Goal: Register for event/course

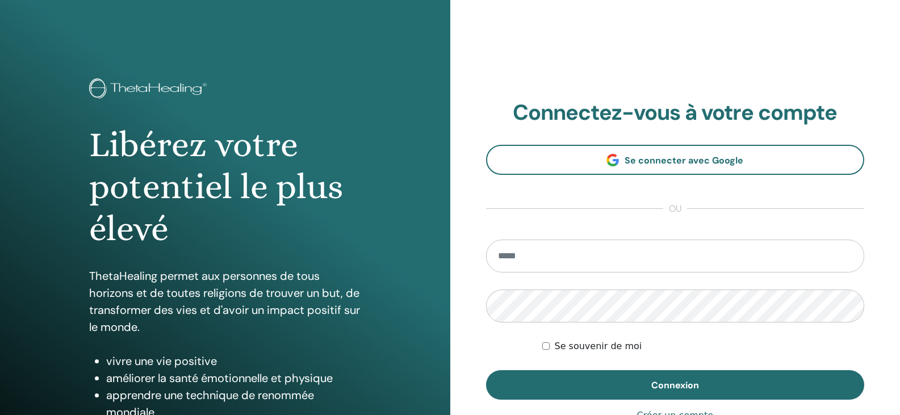
click at [521, 261] on input "email" at bounding box center [675, 256] width 379 height 33
type input "**********"
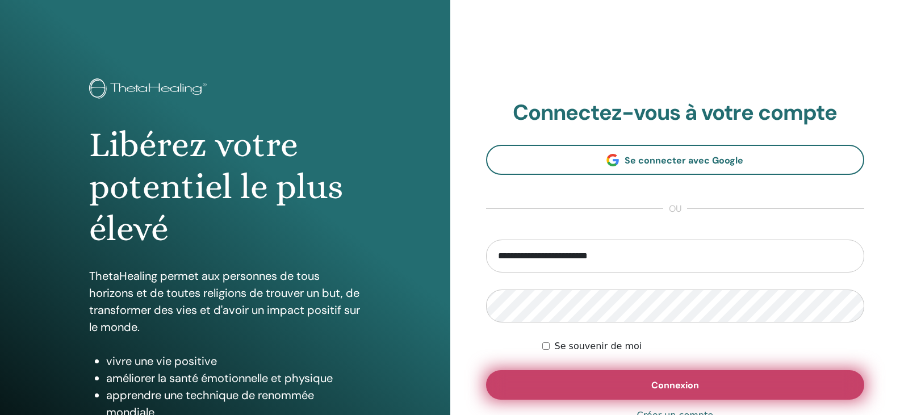
click at [589, 377] on button "Connexion" at bounding box center [675, 385] width 379 height 30
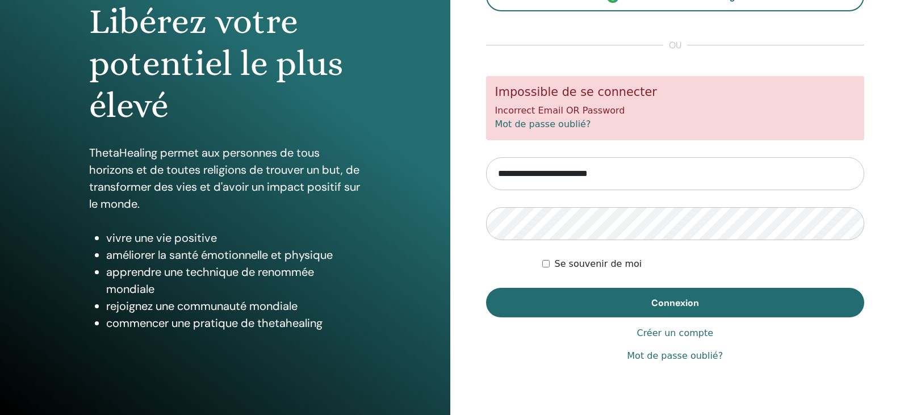
scroll to position [130, 0]
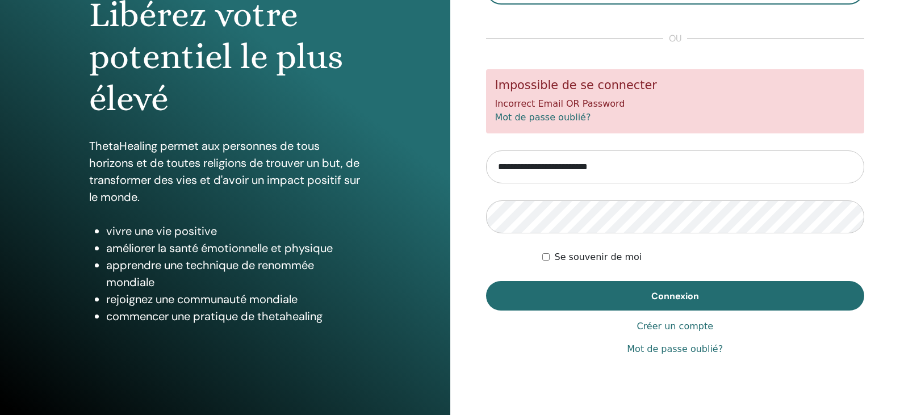
click at [568, 167] on input "**********" at bounding box center [675, 166] width 379 height 33
type input "**********"
click at [486, 281] on button "Connexion" at bounding box center [675, 296] width 379 height 30
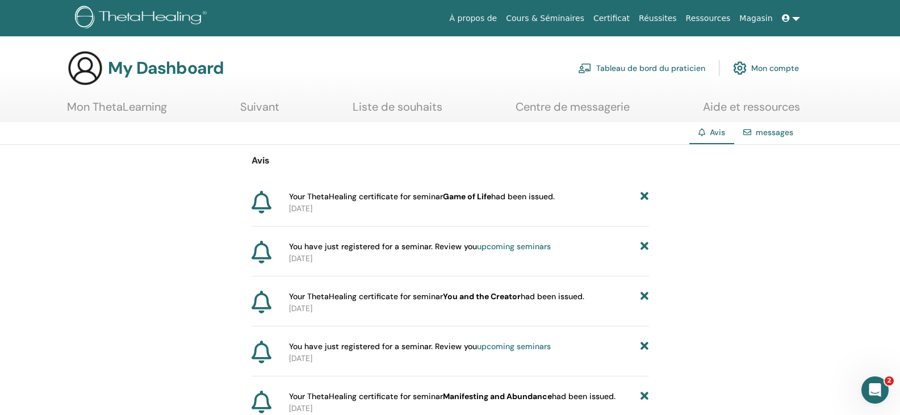
click at [644, 194] on icon at bounding box center [645, 197] width 8 height 12
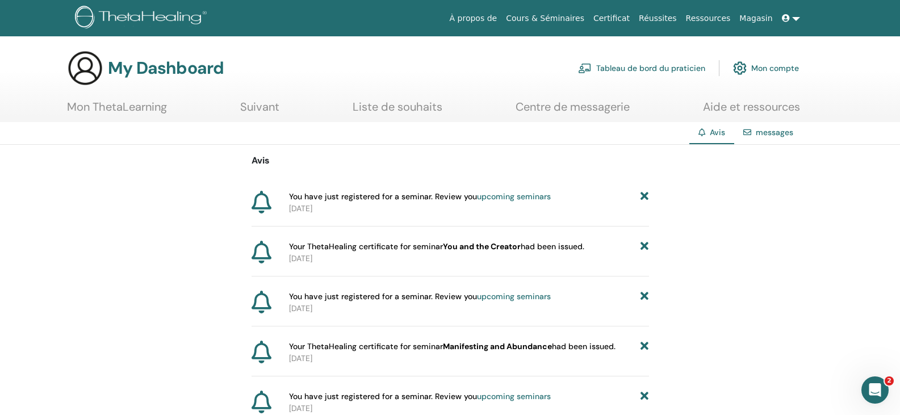
click at [642, 200] on icon at bounding box center [645, 197] width 8 height 12
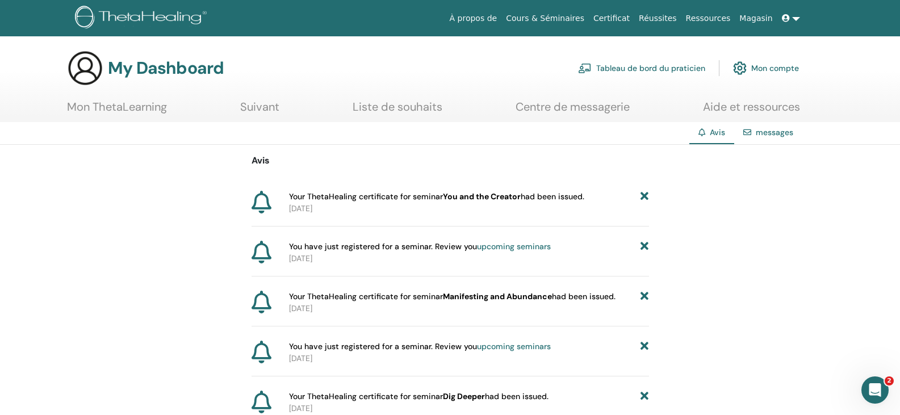
click at [644, 200] on icon at bounding box center [645, 197] width 8 height 12
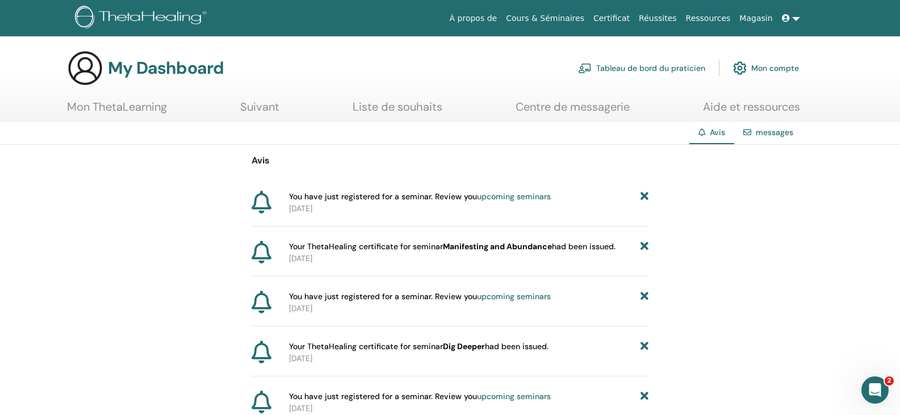
click at [644, 200] on icon at bounding box center [645, 197] width 8 height 12
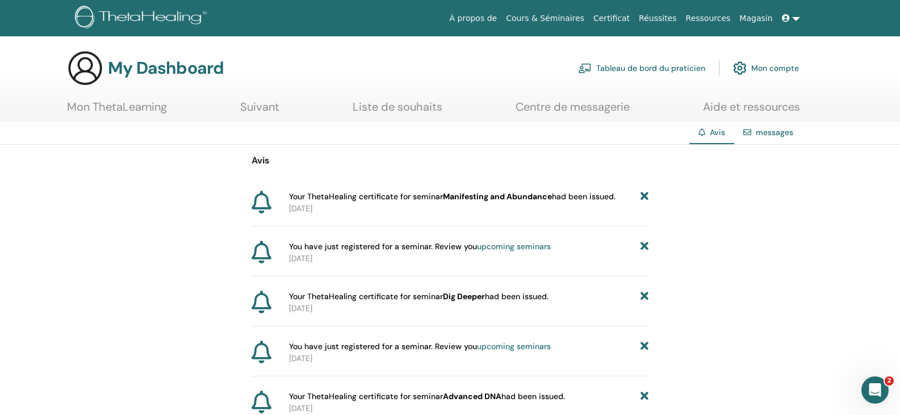
click at [644, 200] on icon at bounding box center [645, 197] width 8 height 12
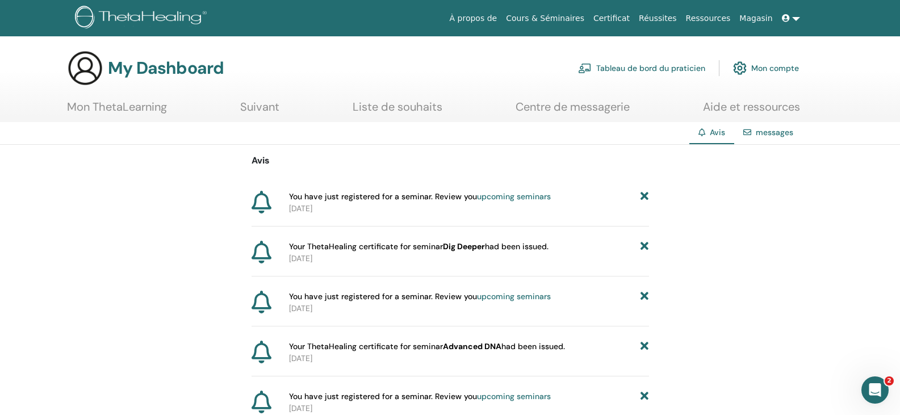
click at [644, 200] on icon at bounding box center [645, 197] width 8 height 12
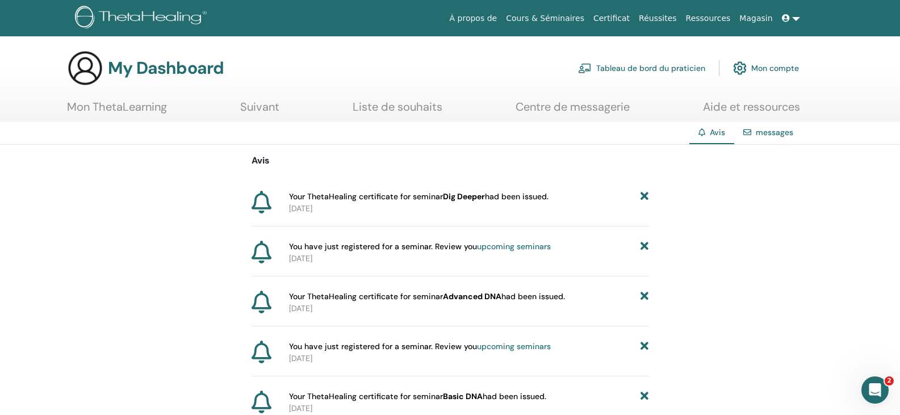
click at [644, 200] on icon at bounding box center [645, 197] width 8 height 12
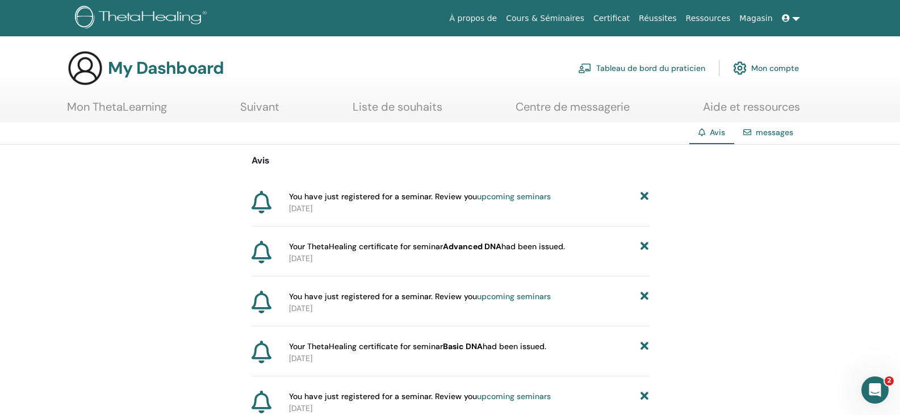
click at [644, 200] on icon at bounding box center [645, 197] width 8 height 12
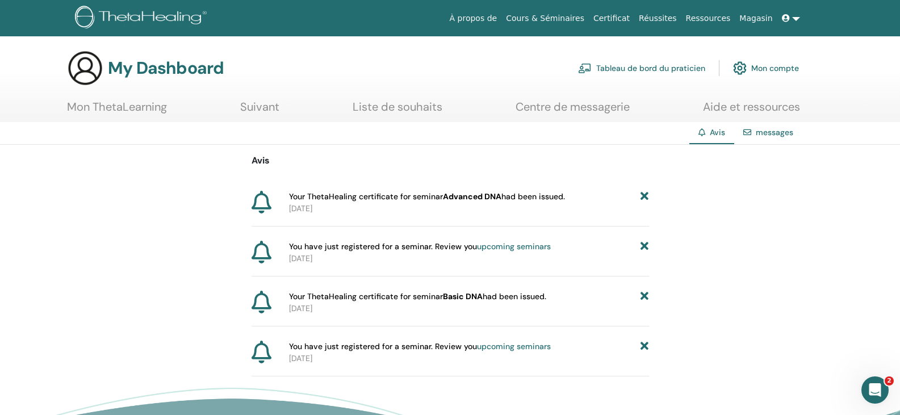
click at [644, 200] on icon at bounding box center [645, 197] width 8 height 12
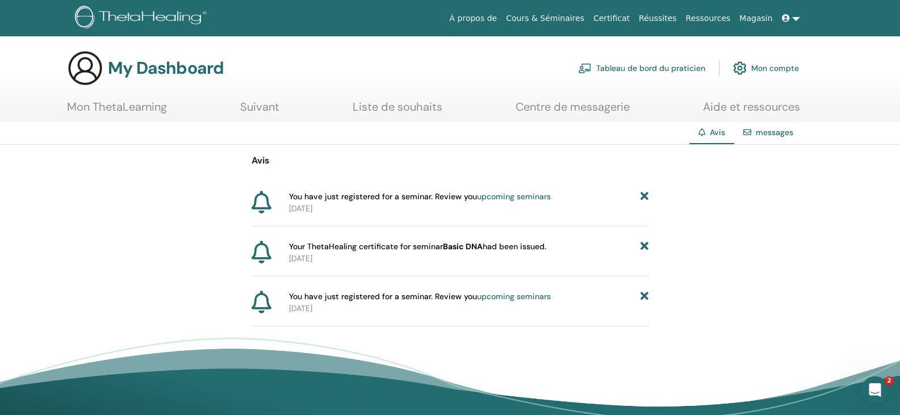
click at [644, 200] on icon at bounding box center [645, 197] width 8 height 12
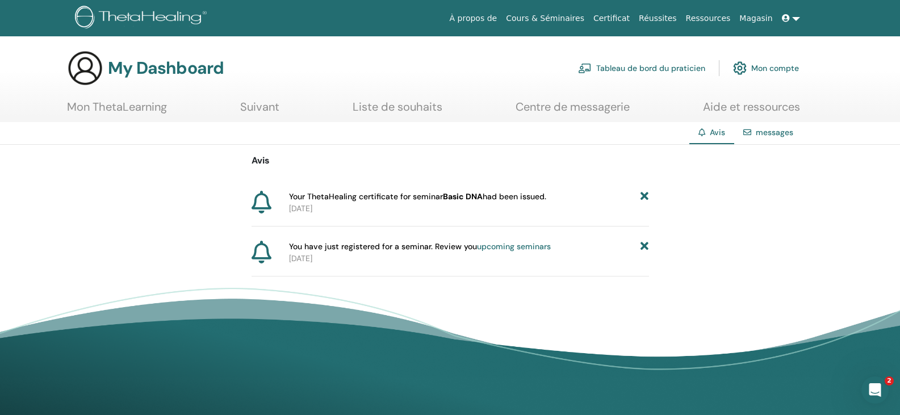
click at [644, 200] on icon at bounding box center [645, 197] width 8 height 12
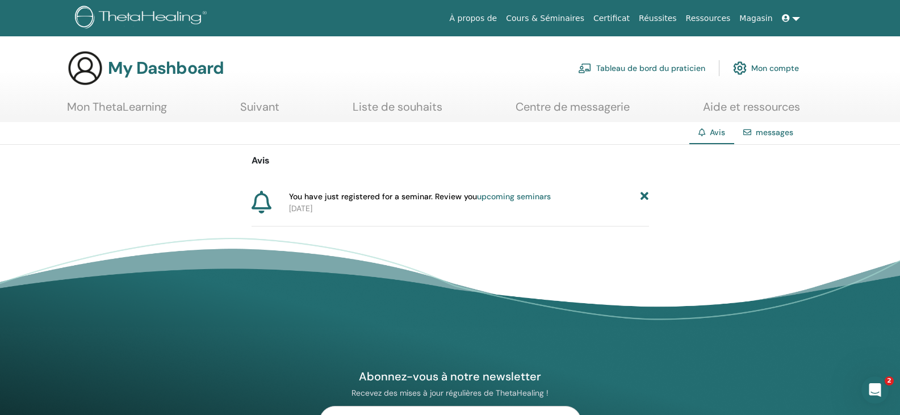
click at [645, 198] on icon at bounding box center [645, 197] width 8 height 12
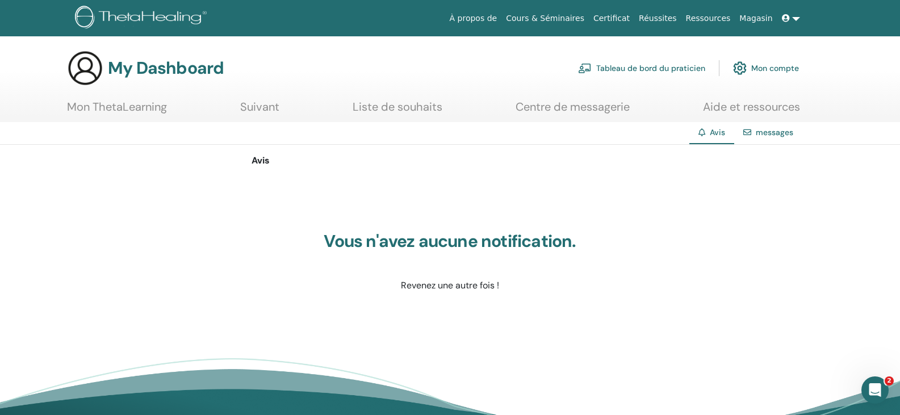
click at [102, 106] on link "Mon ThetaLearning" at bounding box center [117, 111] width 100 height 22
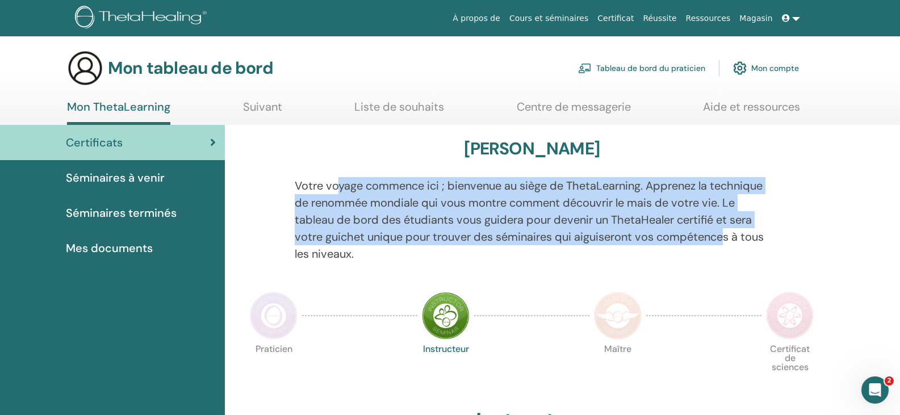
drag, startPoint x: 337, startPoint y: 185, endPoint x: 725, endPoint y: 246, distance: 392.8
click at [726, 246] on p "Votre voyage commence ici ; bienvenue au siège de ThetaLearning. Apprenez la te…" at bounding box center [532, 219] width 475 height 85
click at [716, 253] on p "Votre voyage commence ici ; bienvenue au siège de ThetaLearning. Apprenez la te…" at bounding box center [532, 219] width 475 height 85
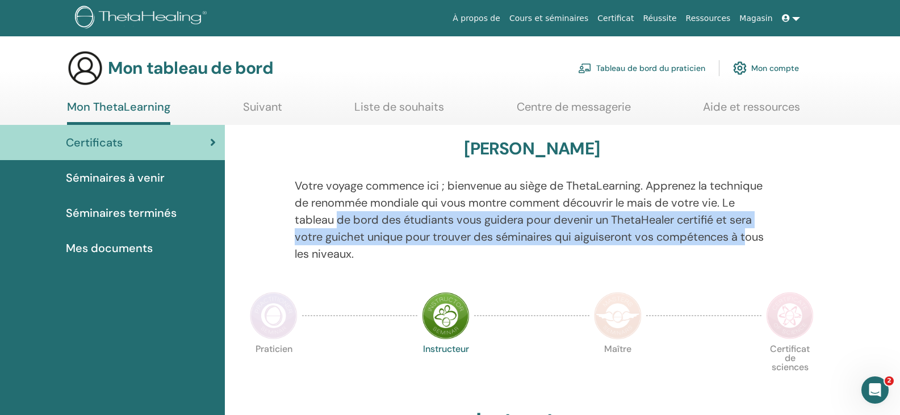
drag, startPoint x: 337, startPoint y: 218, endPoint x: 751, endPoint y: 241, distance: 414.0
click at [751, 241] on font "Votre voyage commence ici ; bienvenue au siège de ThetaLearning. Apprenez la te…" at bounding box center [529, 219] width 469 height 83
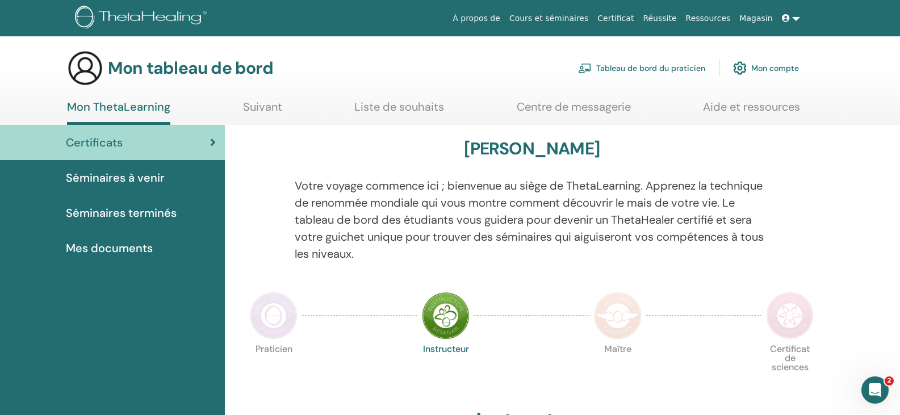
click at [745, 262] on div "Votre voyage commence ici ; bienvenue au siège de ThetaLearning. Apprenez la te…" at bounding box center [532, 226] width 492 height 99
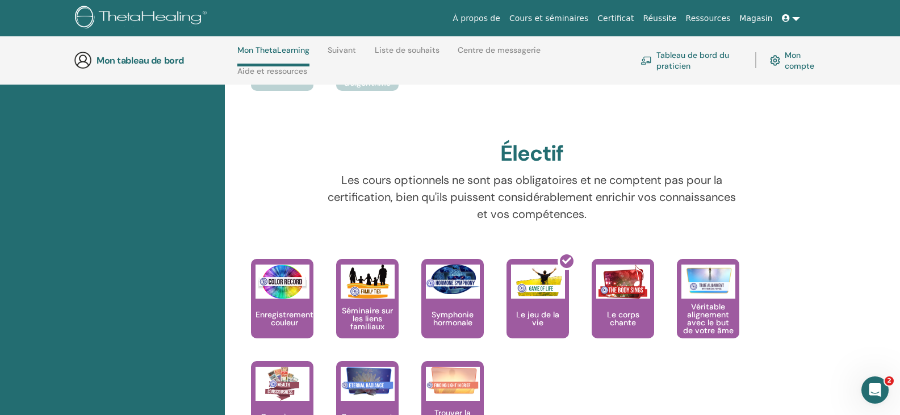
scroll to position [1014, 0]
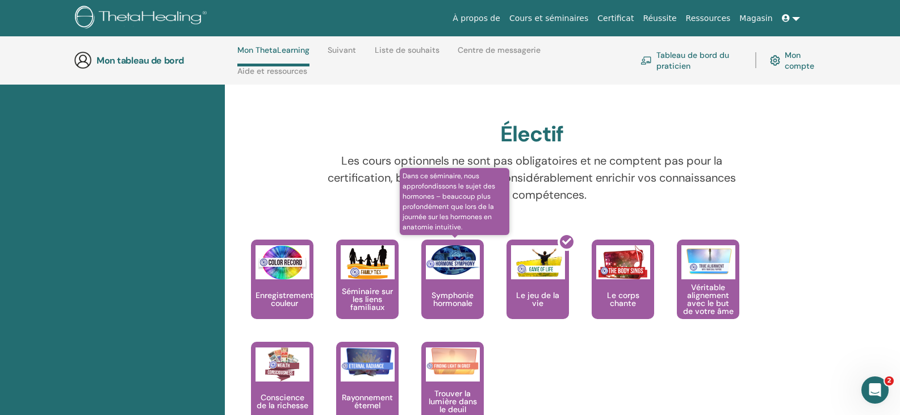
click at [451, 281] on div "Symphonie hormonale" at bounding box center [452, 280] width 62 height 80
click at [449, 288] on div "Symphonie hormonale" at bounding box center [452, 280] width 62 height 80
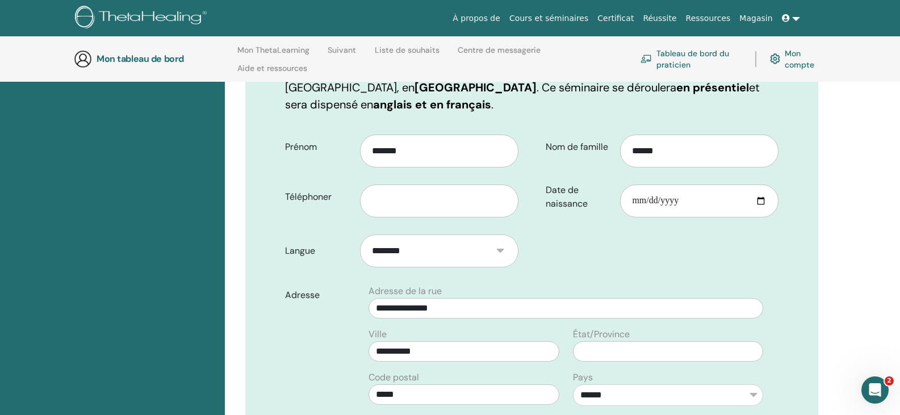
scroll to position [216, 0]
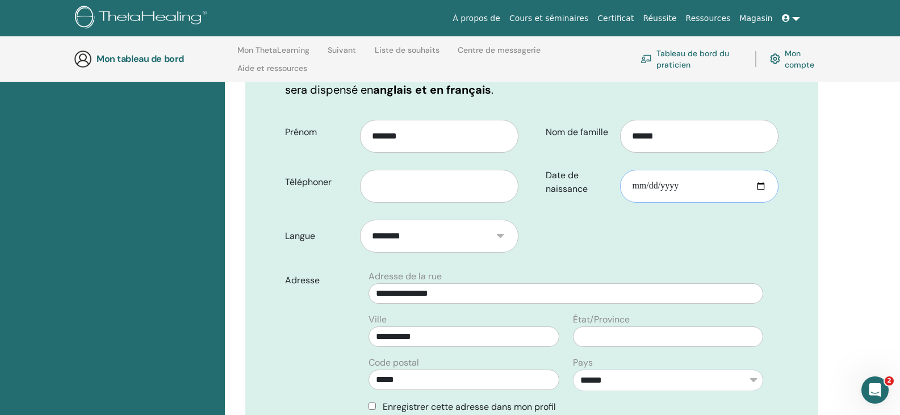
click at [649, 186] on input "Date de naissance" at bounding box center [699, 186] width 158 height 33
click at [764, 183] on input "Date de naissance" at bounding box center [699, 186] width 158 height 33
click at [633, 189] on input "Date de naissance" at bounding box center [699, 186] width 158 height 33
type input "**********"
click at [394, 187] on input "text" at bounding box center [439, 186] width 158 height 33
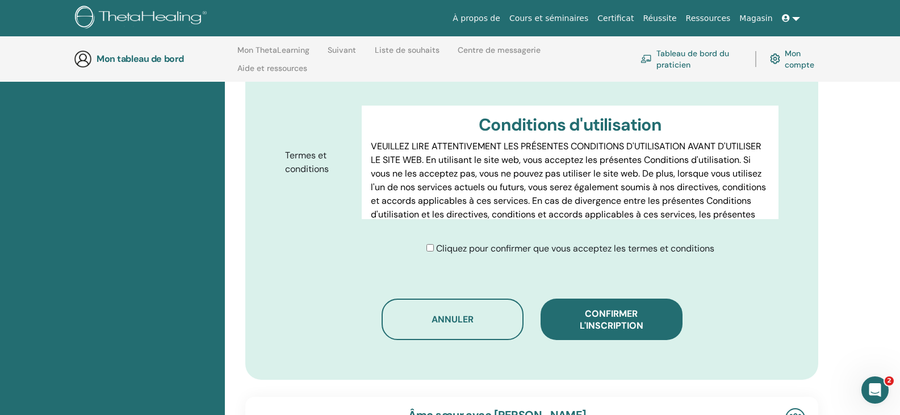
scroll to position [557, 0]
type input "**********"
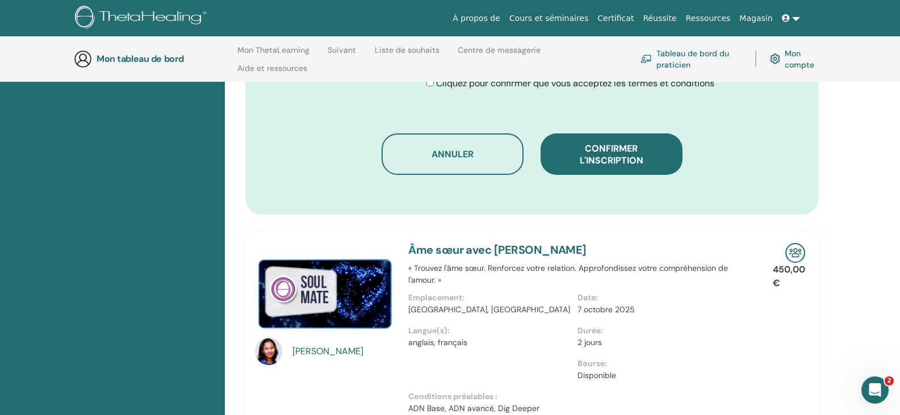
scroll to position [727, 0]
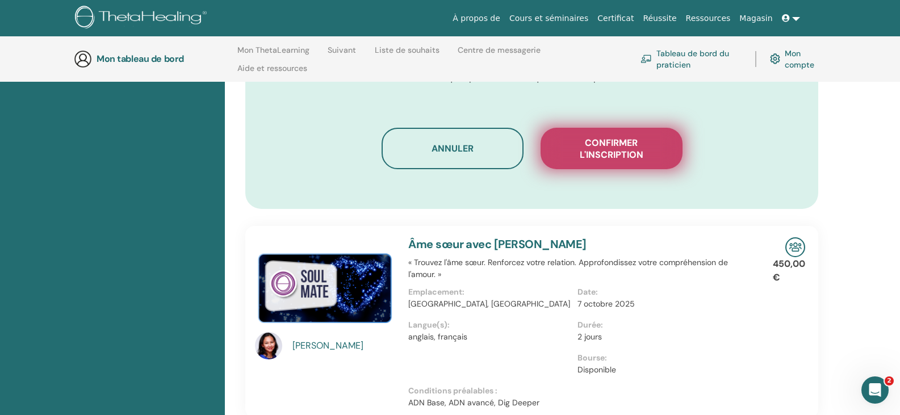
click at [626, 140] on font "Confirmer l'inscription" at bounding box center [612, 149] width 64 height 24
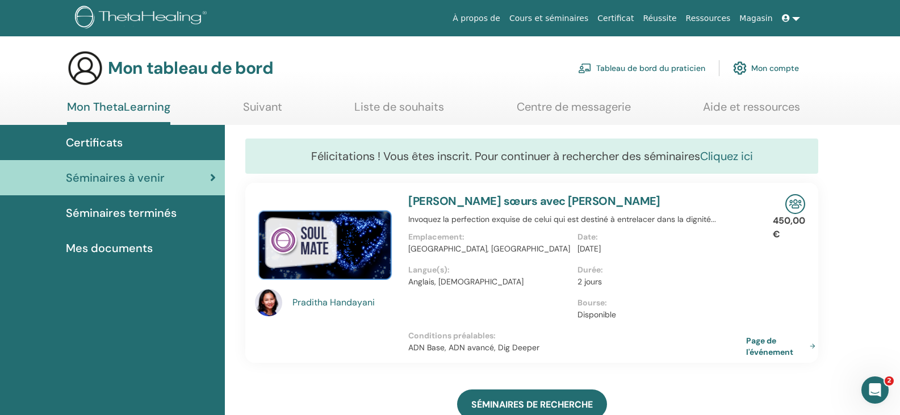
click at [731, 156] on font "Cliquez ici" at bounding box center [726, 156] width 53 height 15
